Goal: Find specific page/section: Find specific page/section

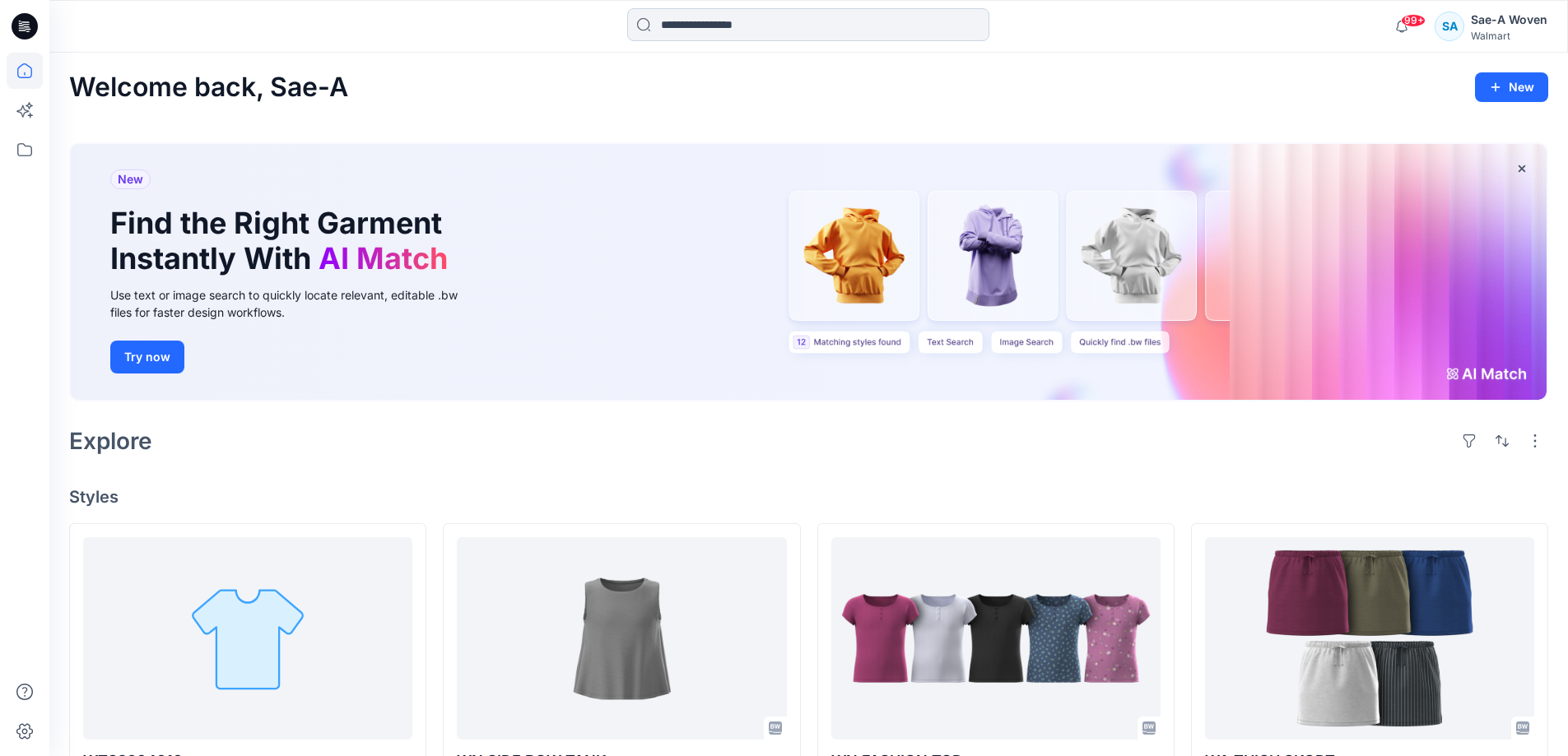
click at [724, 28] on input at bounding box center [808, 25] width 362 height 33
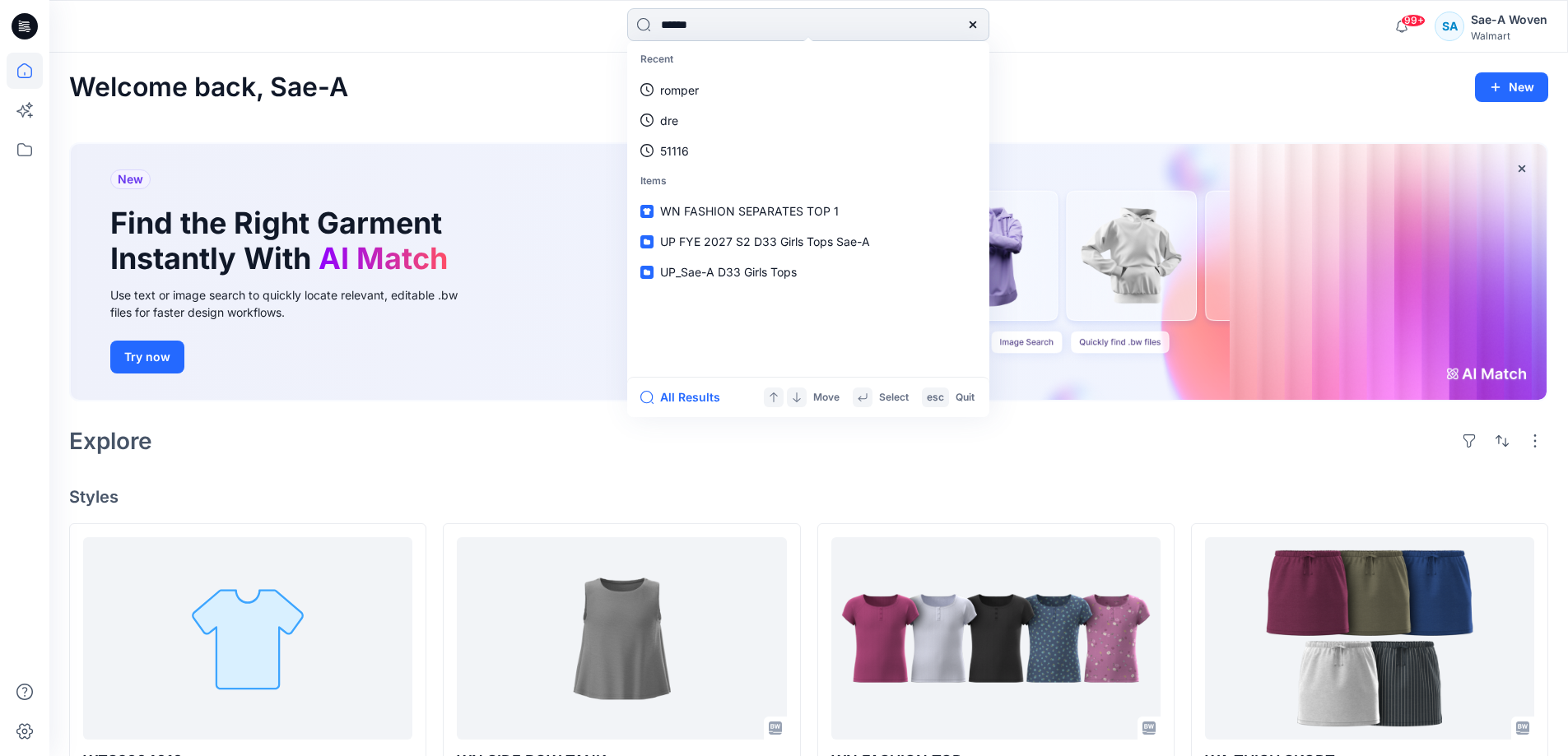
type input "*******"
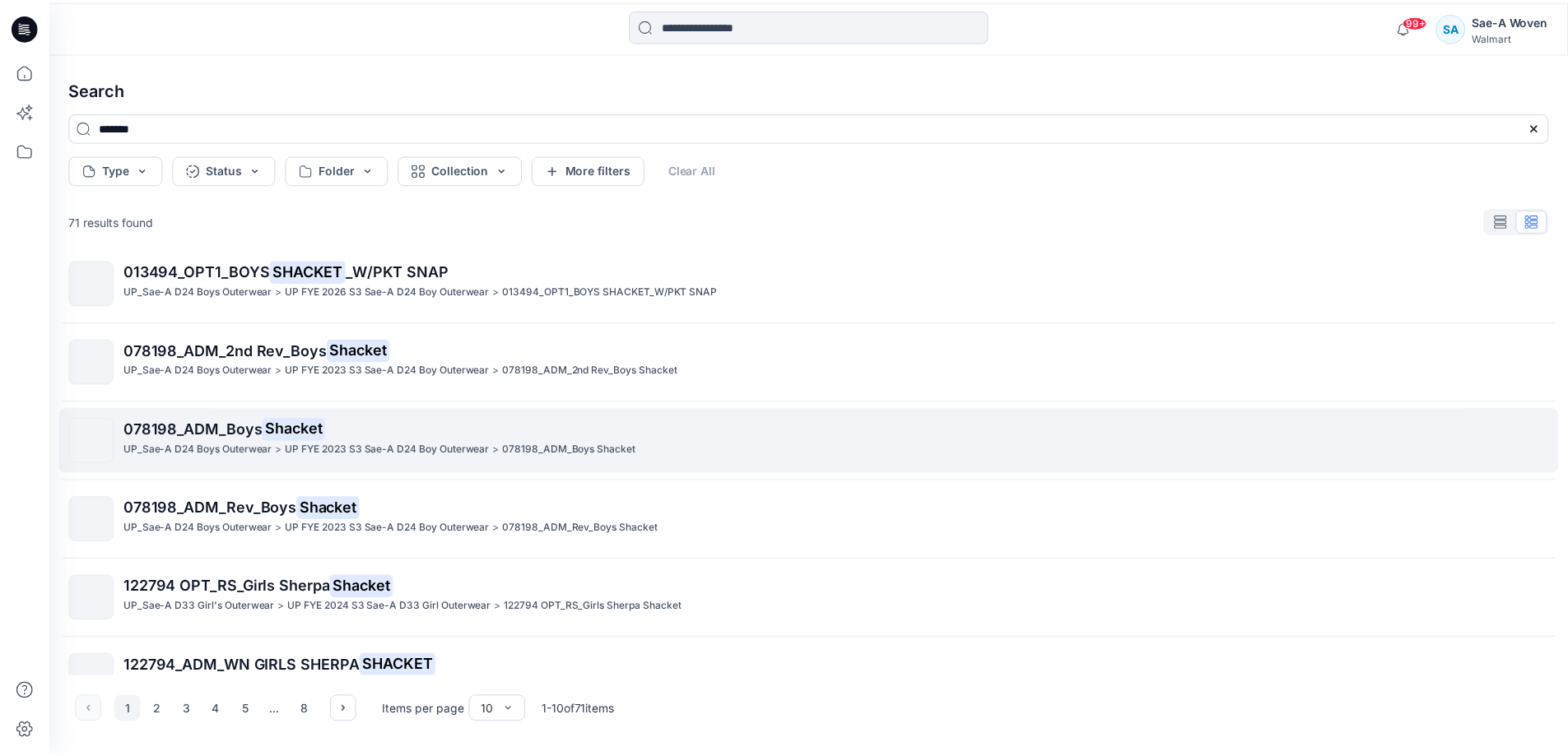
scroll to position [370, 0]
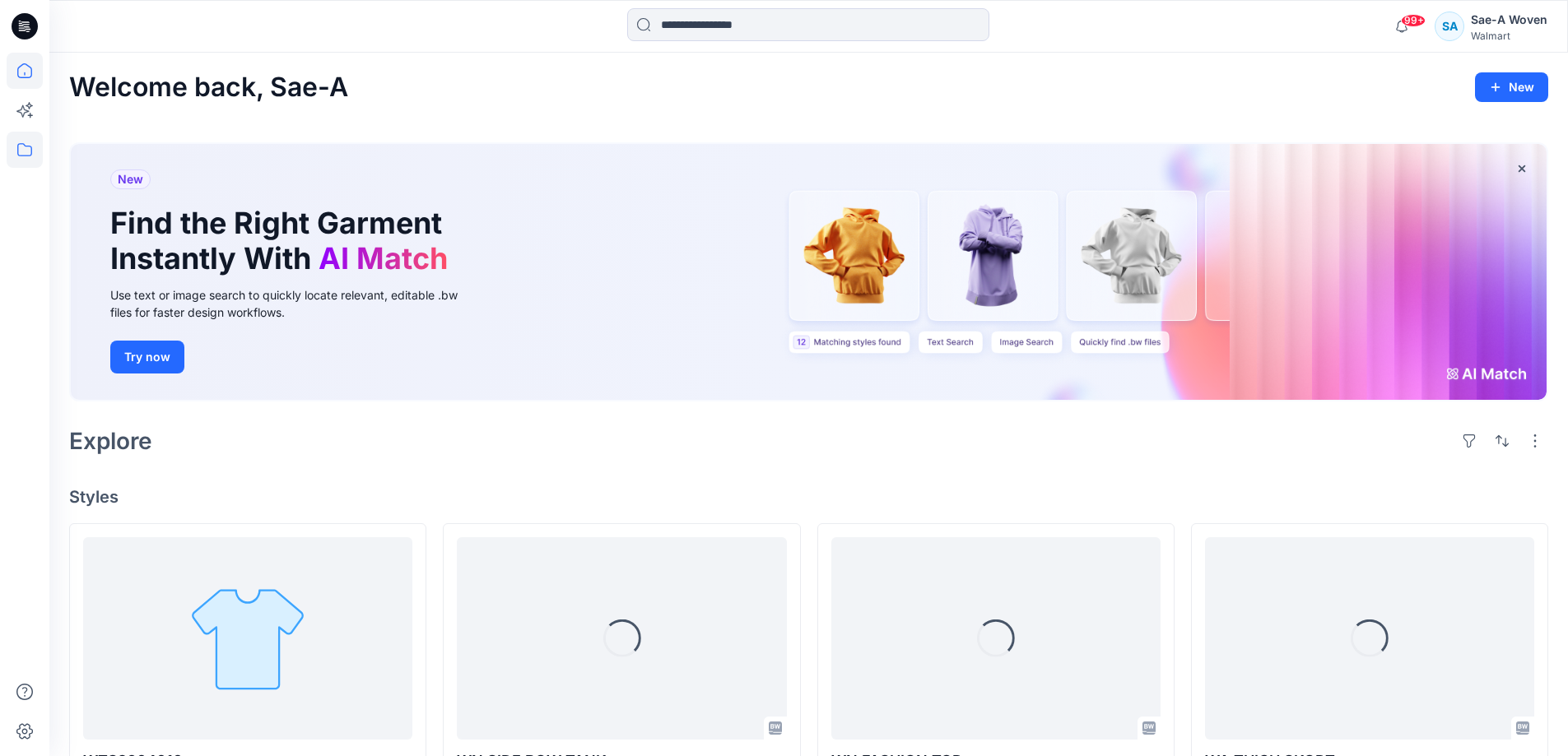
click at [32, 152] on icon at bounding box center [25, 149] width 36 height 36
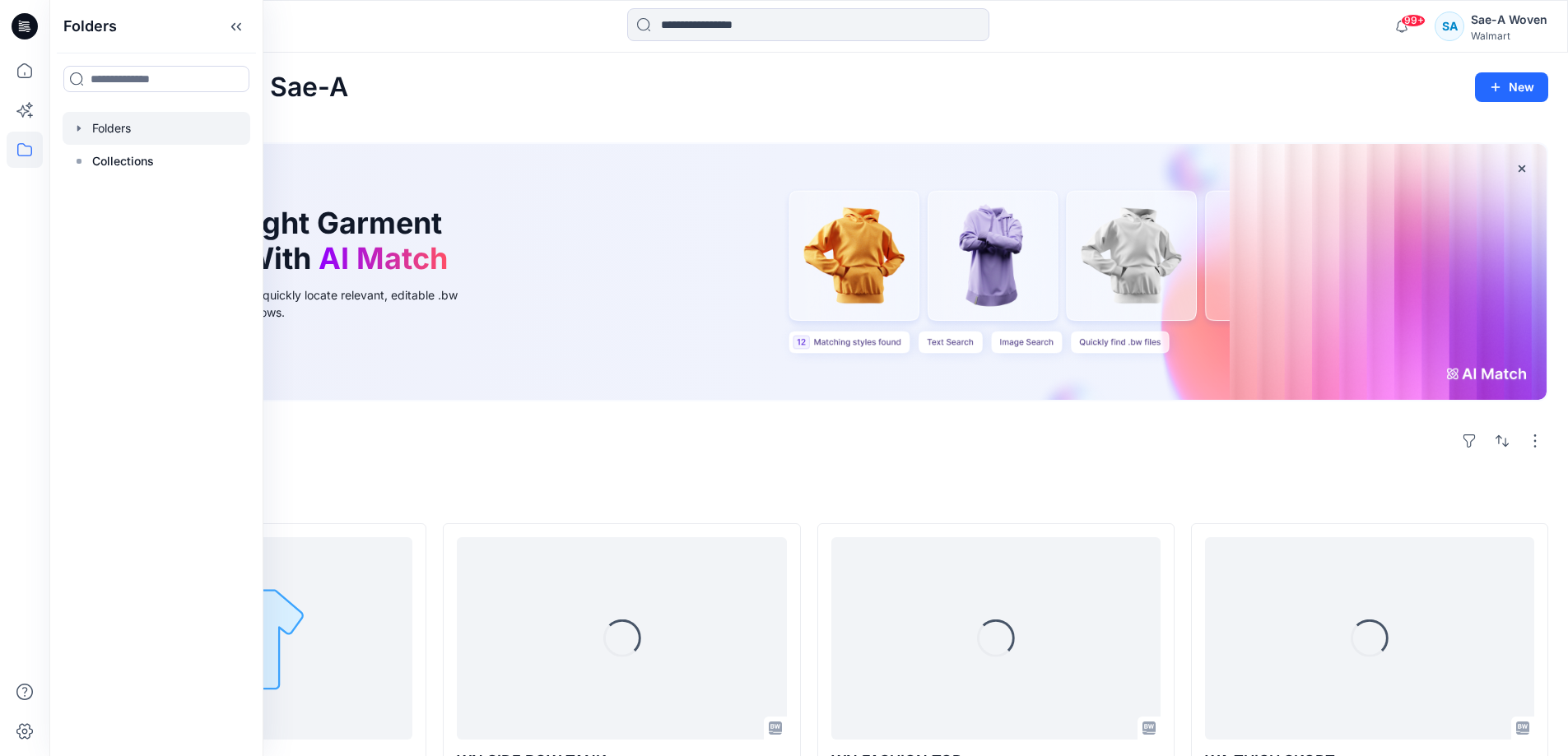
click at [78, 131] on icon "button" at bounding box center [79, 128] width 4 height 6
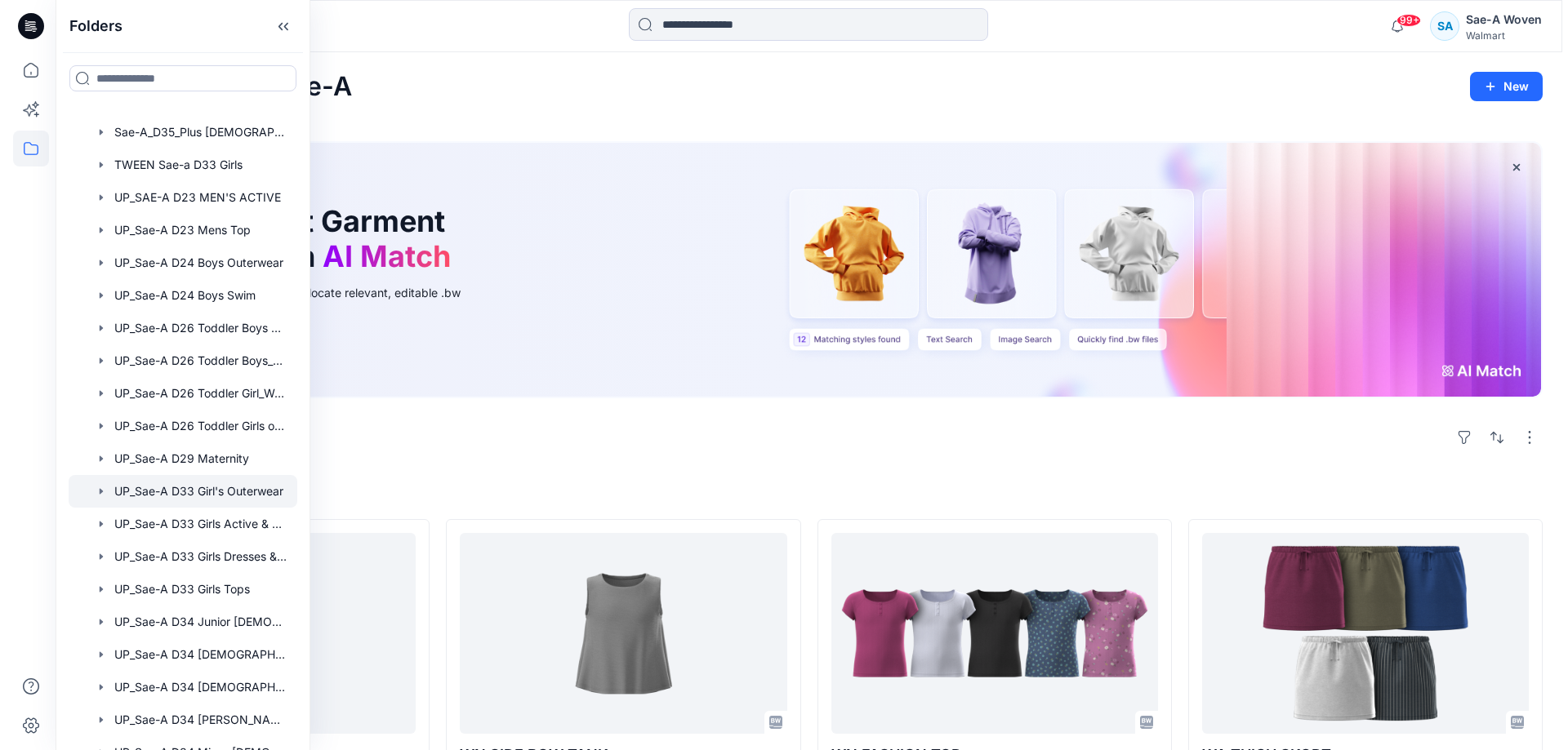
scroll to position [536, 0]
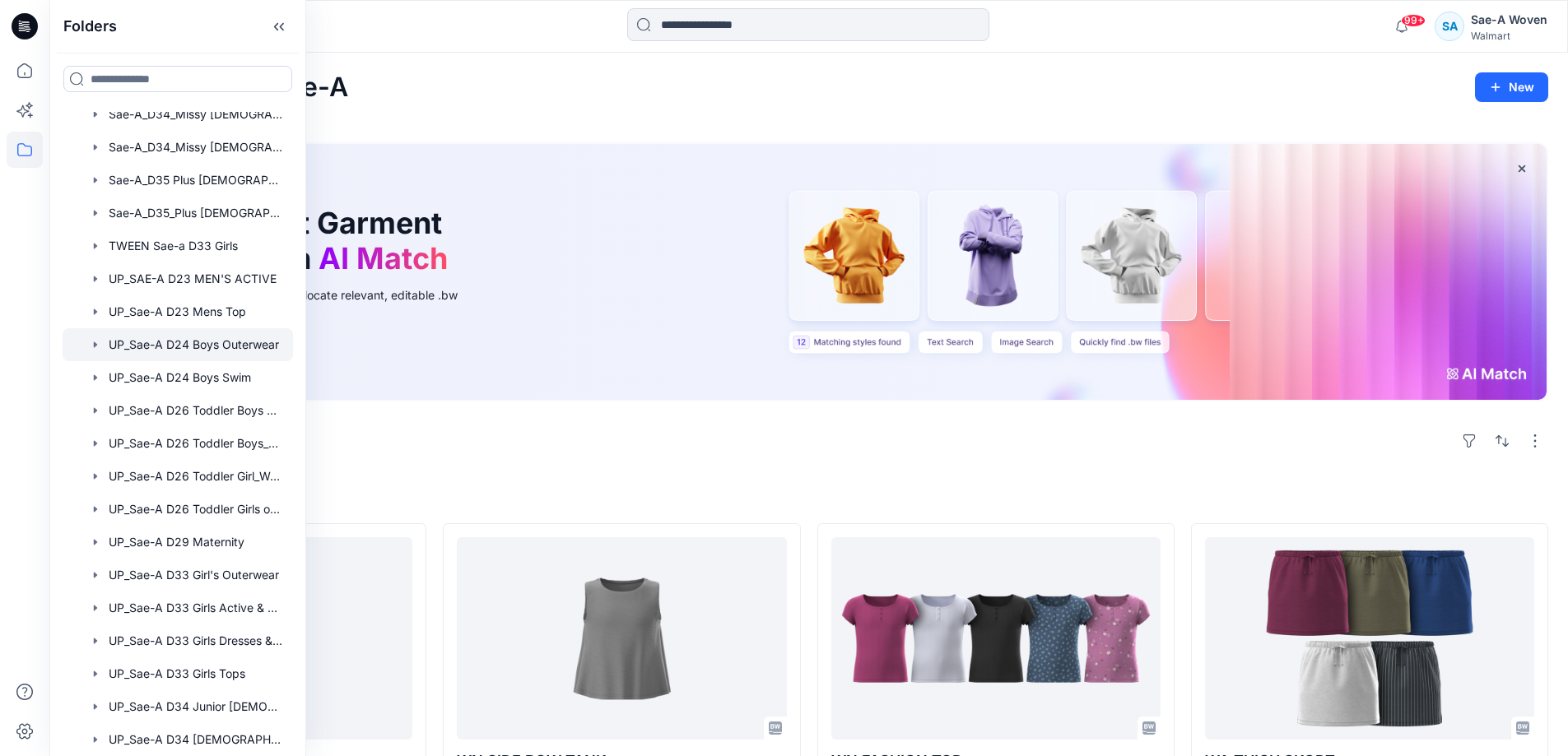
click at [254, 344] on div at bounding box center [177, 345] width 230 height 33
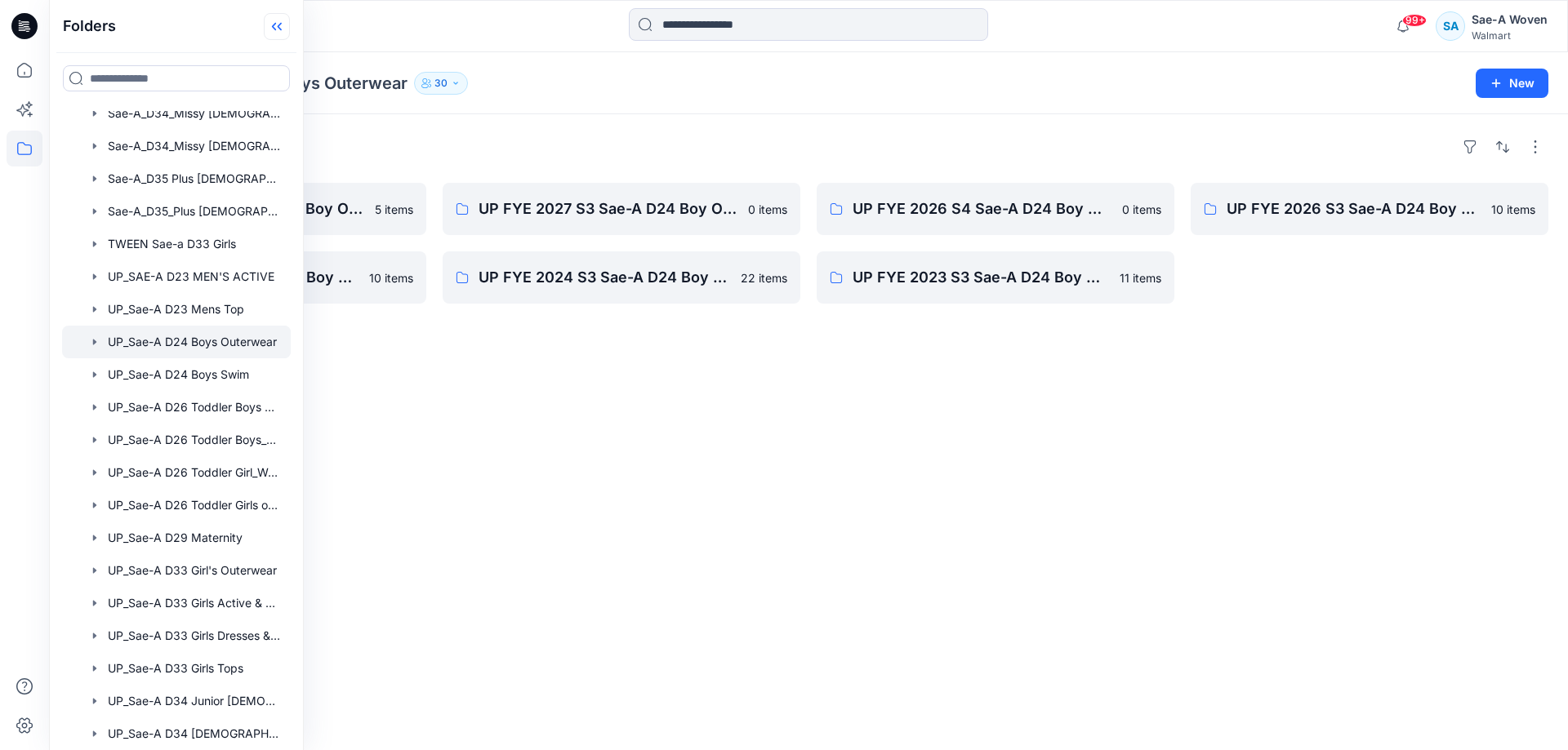
click at [282, 24] on icon at bounding box center [276, 26] width 26 height 27
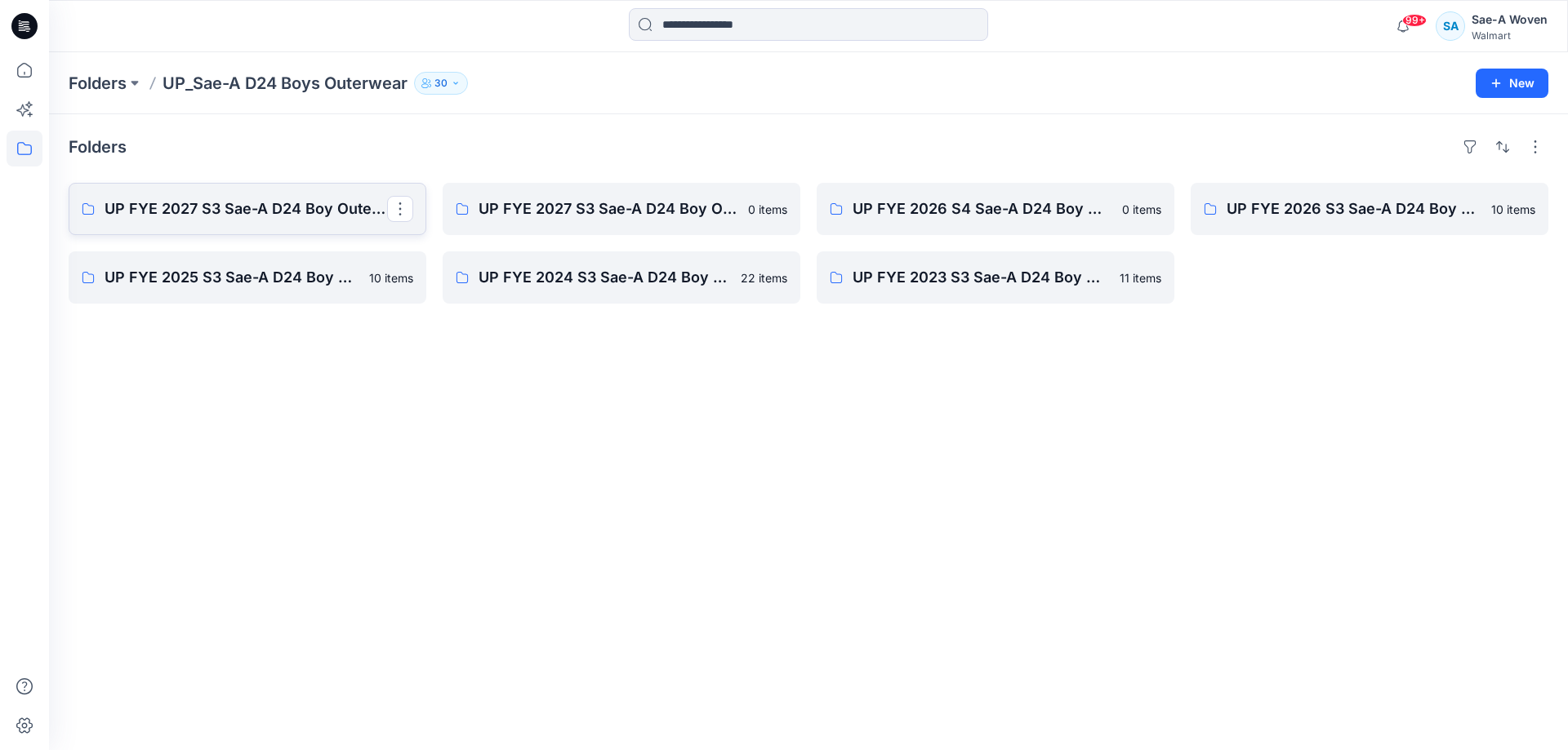
click at [216, 209] on p "UP FYE 2027 S3 Sae-A D24 Boy Outerwear - Ozark Trail" at bounding box center [245, 209] width 282 height 23
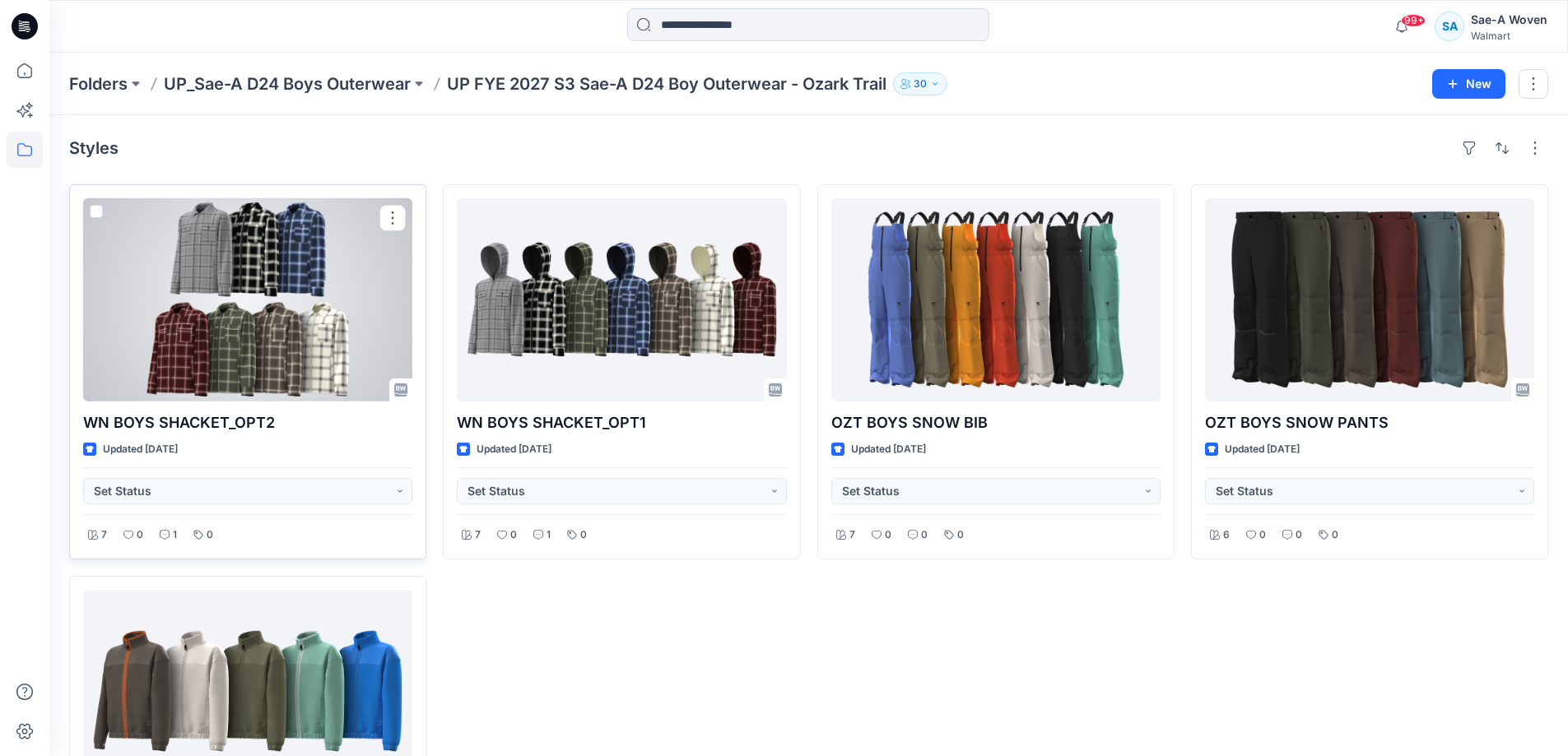
click at [271, 314] on div at bounding box center [248, 300] width 329 height 203
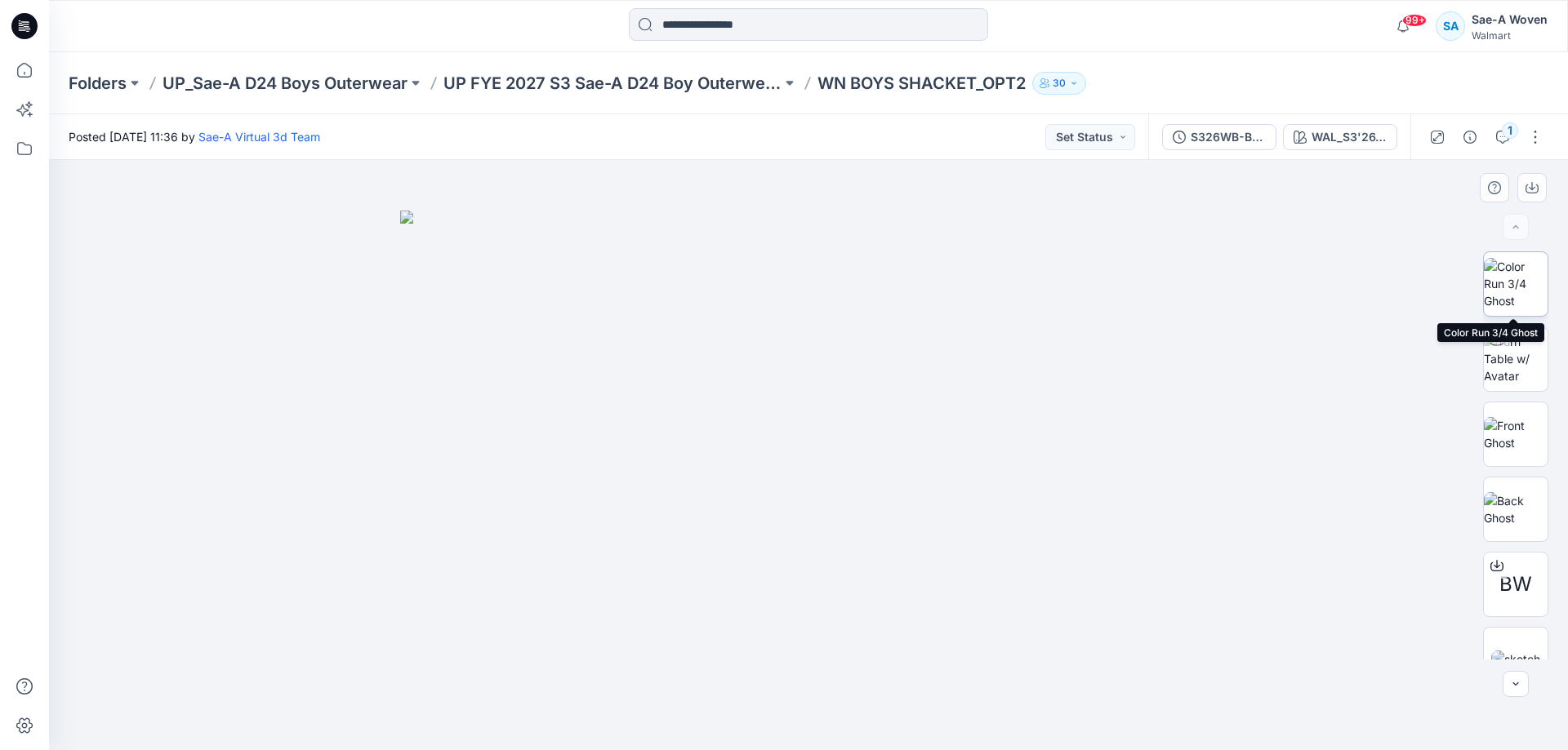
click at [1530, 282] on img at bounding box center [1515, 283] width 63 height 51
